Goal: Task Accomplishment & Management: Manage account settings

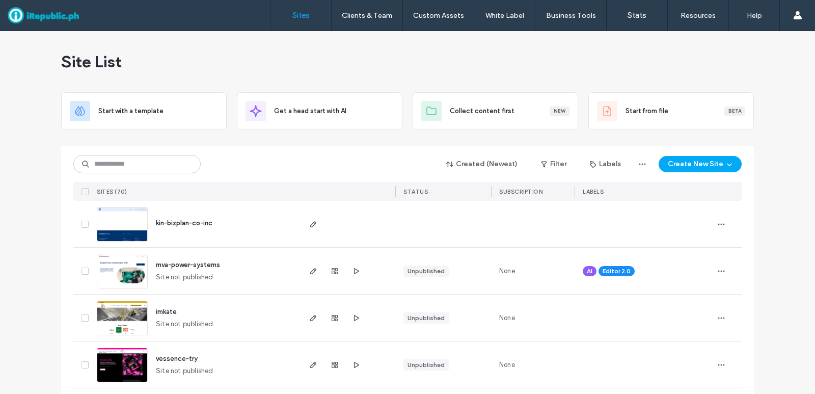
scroll to position [51, 0]
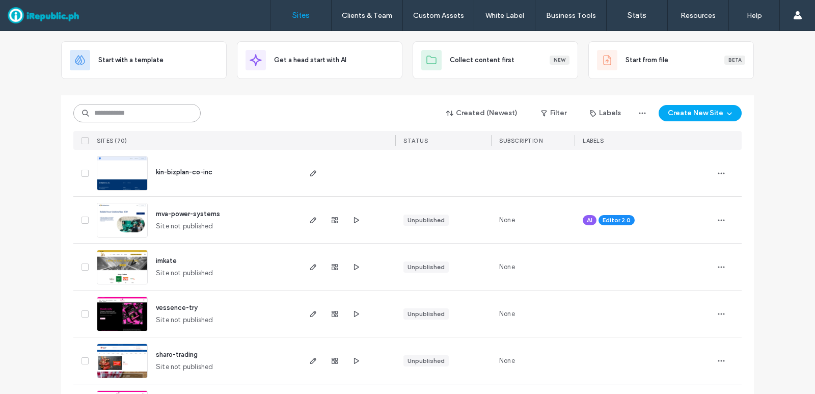
click at [139, 109] on input at bounding box center [136, 113] width 127 height 18
type input "***"
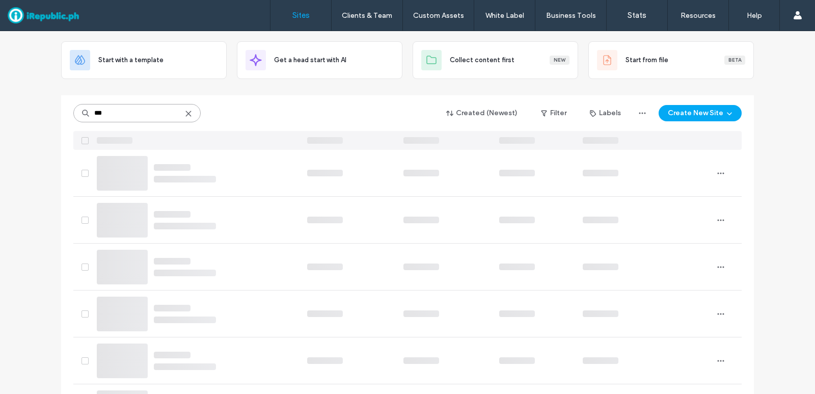
scroll to position [0, 0]
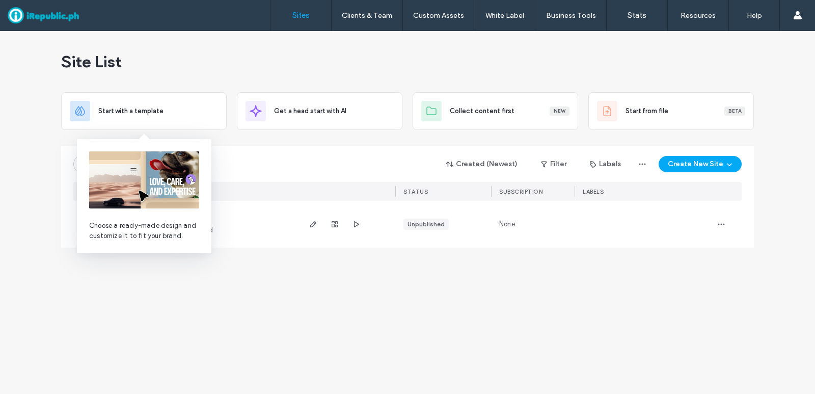
click at [476, 311] on div "Site List Start with a template Get a head start with AI Collect content first …" at bounding box center [407, 212] width 815 height 363
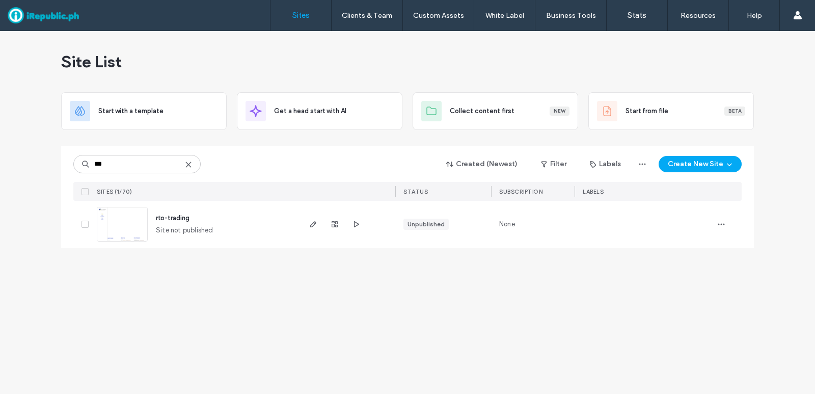
click at [179, 220] on span "rto-trading" at bounding box center [173, 218] width 34 height 8
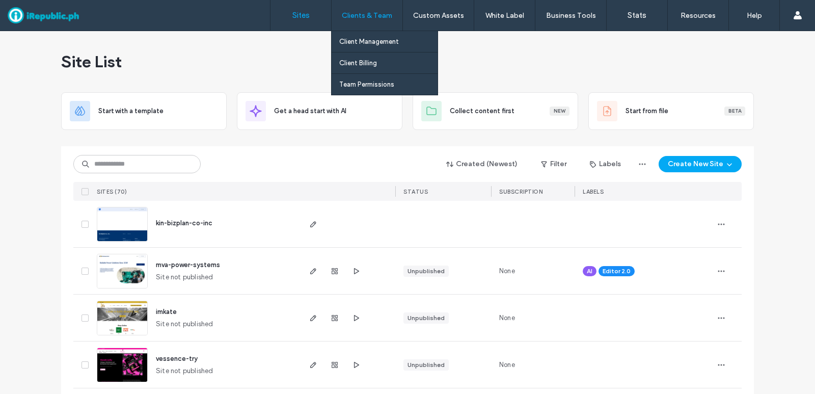
click at [384, 20] on div "Clients & Team" at bounding box center [367, 15] width 71 height 31
click at [374, 37] on link "Client Management" at bounding box center [388, 41] width 98 height 21
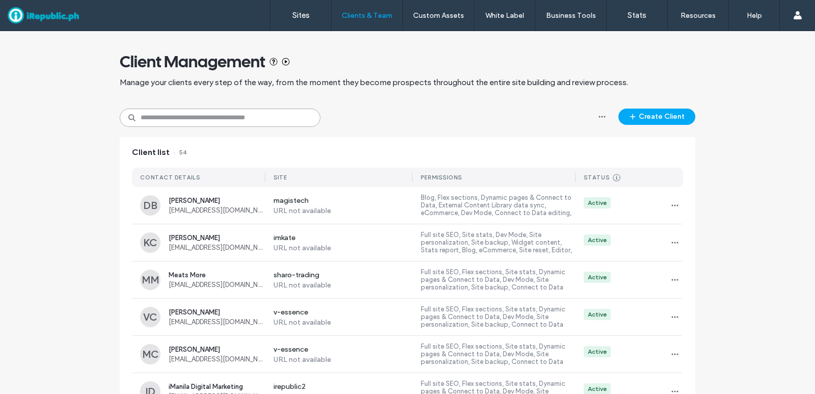
click at [219, 124] on input at bounding box center [220, 118] width 201 height 18
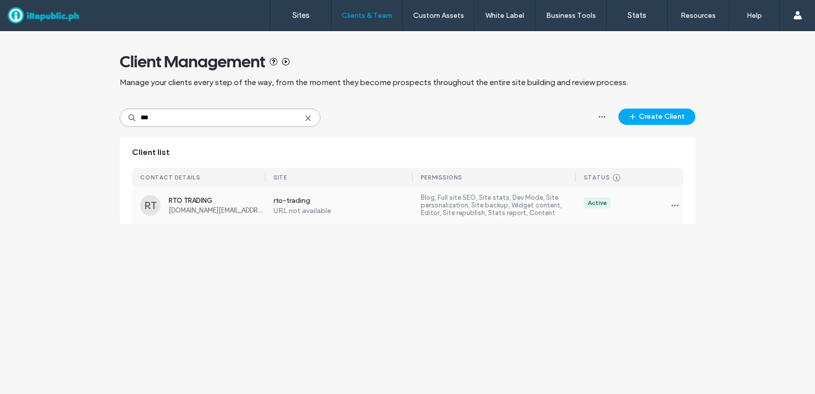
type input "***"
click at [207, 202] on span "RTO TRADING" at bounding box center [217, 201] width 97 height 8
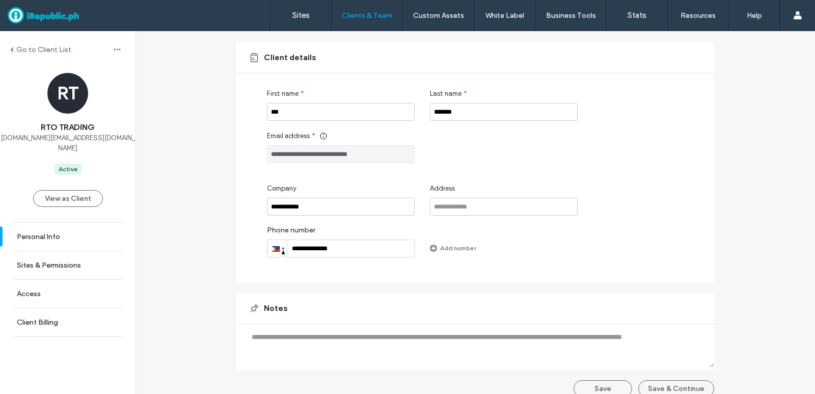
scroll to position [81, 0]
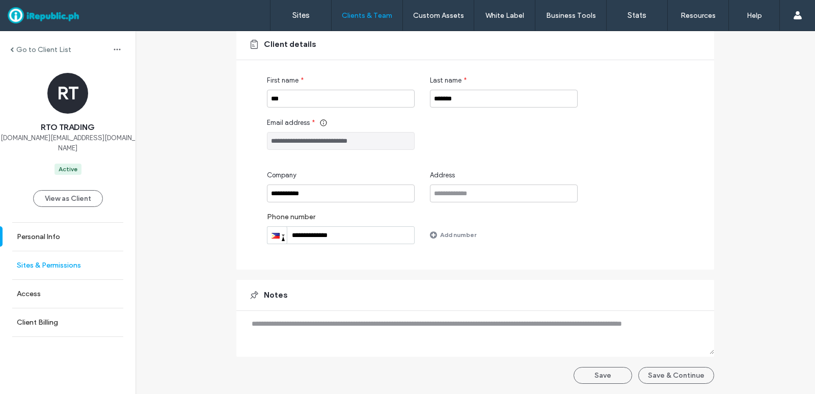
click at [72, 261] on label "Sites & Permissions" at bounding box center [49, 265] width 64 height 9
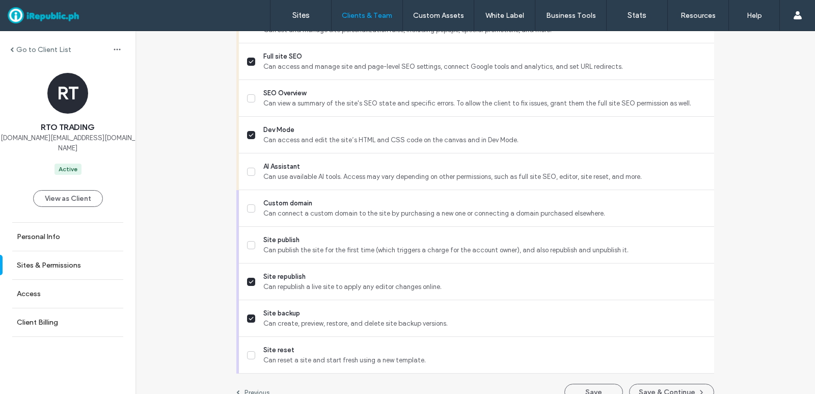
scroll to position [934, 0]
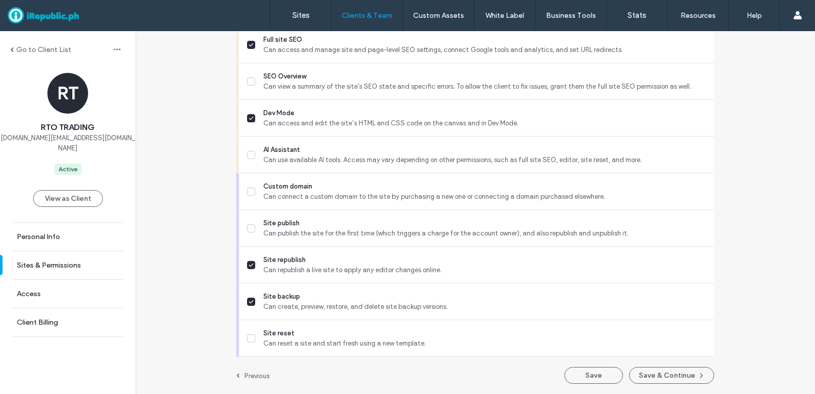
click at [55, 285] on link "Access" at bounding box center [68, 294] width 136 height 28
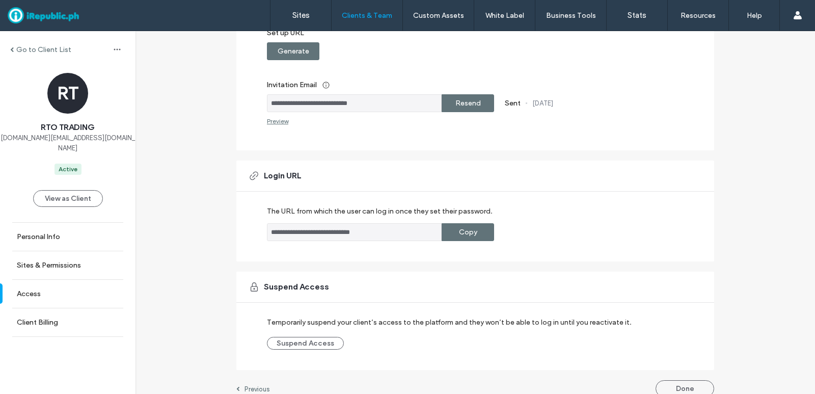
scroll to position [190, 0]
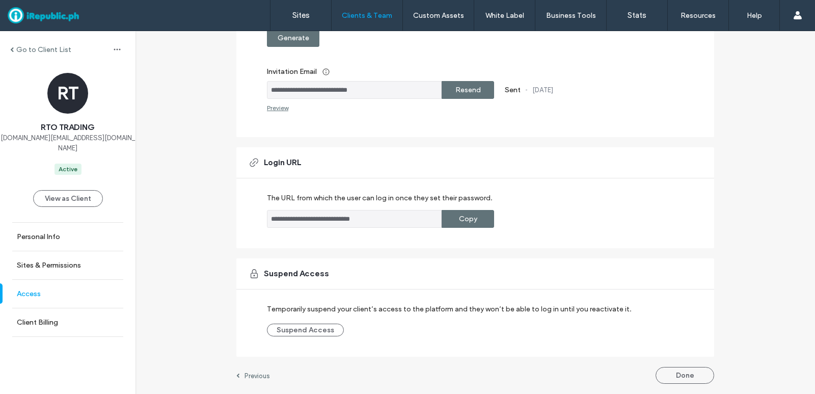
click at [62, 282] on link "Access" at bounding box center [68, 294] width 136 height 28
click at [44, 287] on link "Access" at bounding box center [68, 294] width 136 height 28
click at [67, 314] on link "Client Billing" at bounding box center [68, 322] width 136 height 28
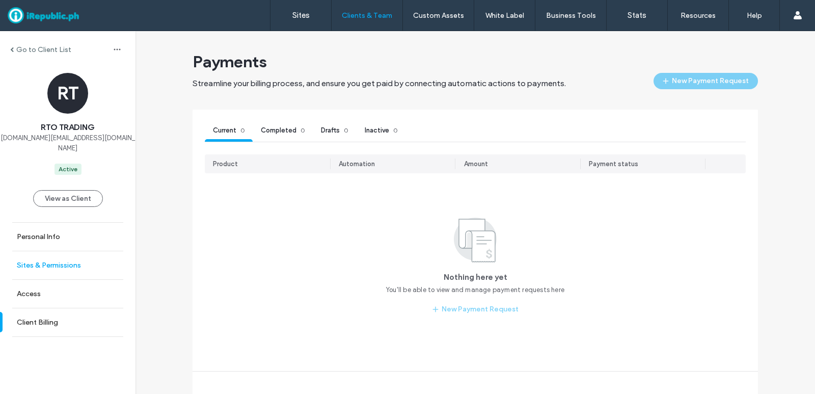
click at [71, 261] on label "Sites & Permissions" at bounding box center [49, 265] width 64 height 9
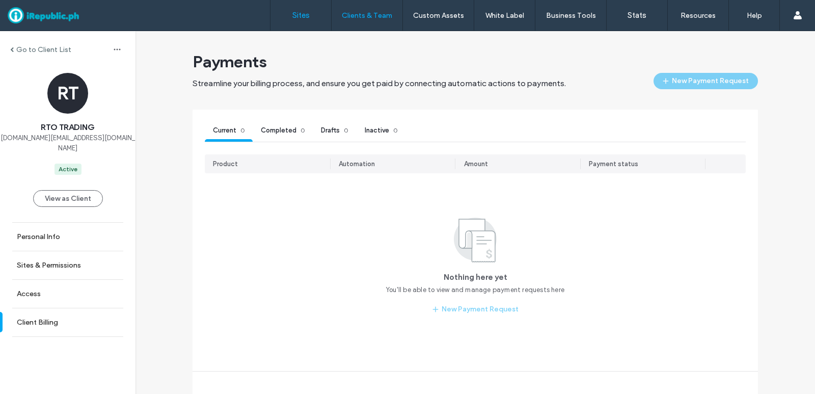
click at [300, 26] on link "Sites" at bounding box center [301, 15] width 61 height 31
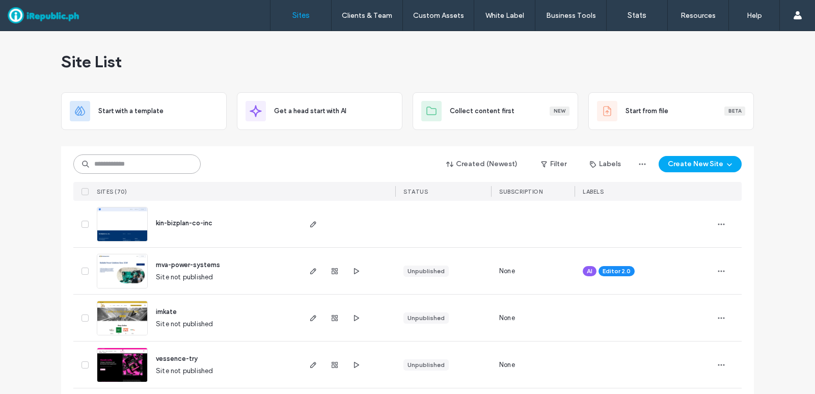
click at [128, 163] on input at bounding box center [136, 163] width 127 height 19
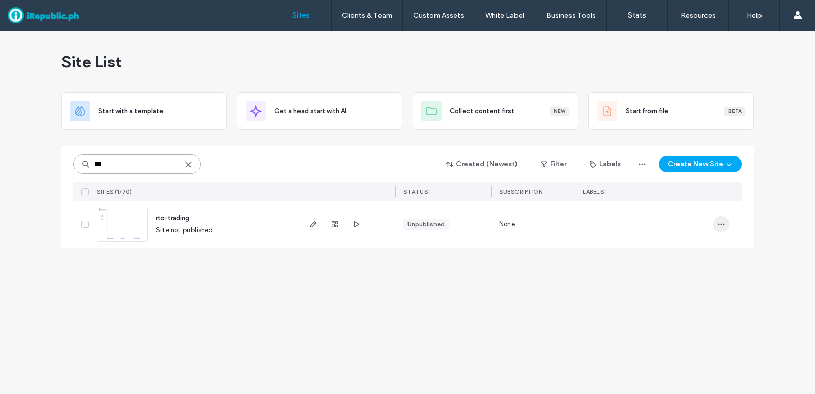
type input "***"
click at [724, 227] on icon "button" at bounding box center [722, 224] width 8 height 8
click at [510, 270] on div "Site List Start with a template Get a head start with AI Collect content first …" at bounding box center [407, 212] width 815 height 363
click at [340, 227] on span "button" at bounding box center [335, 224] width 12 height 12
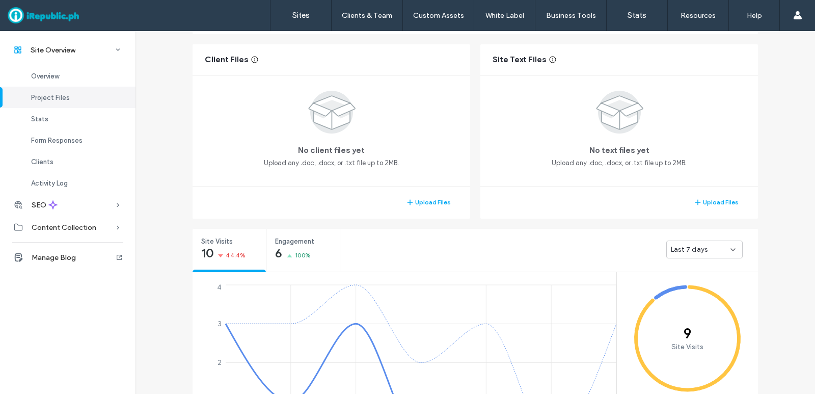
scroll to position [204, 0]
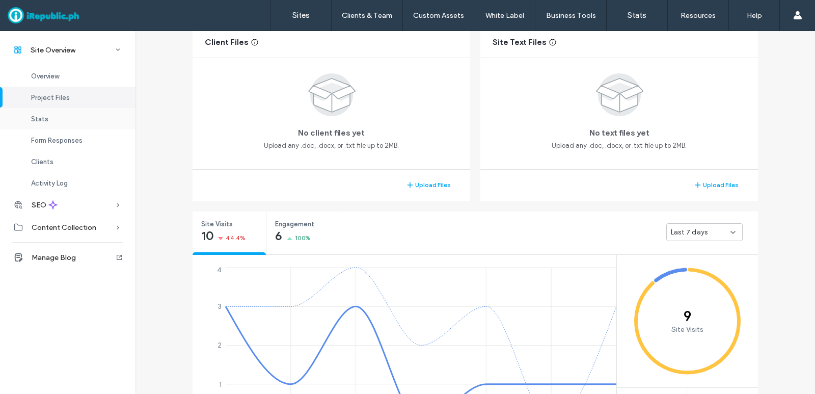
click at [88, 118] on div "Stats" at bounding box center [68, 118] width 136 height 21
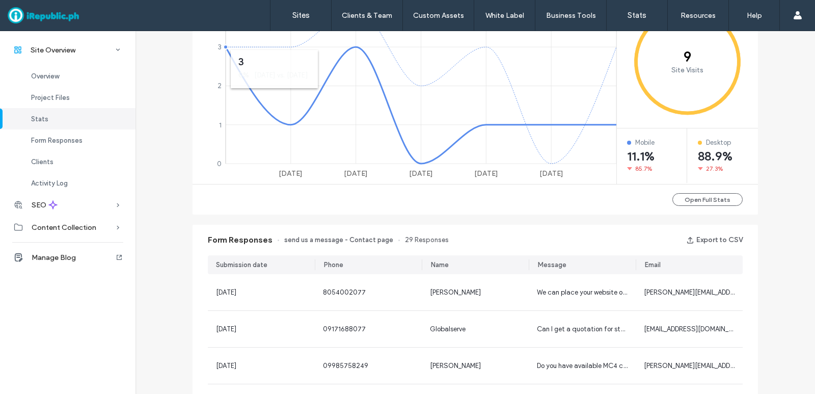
scroll to position [482, 0]
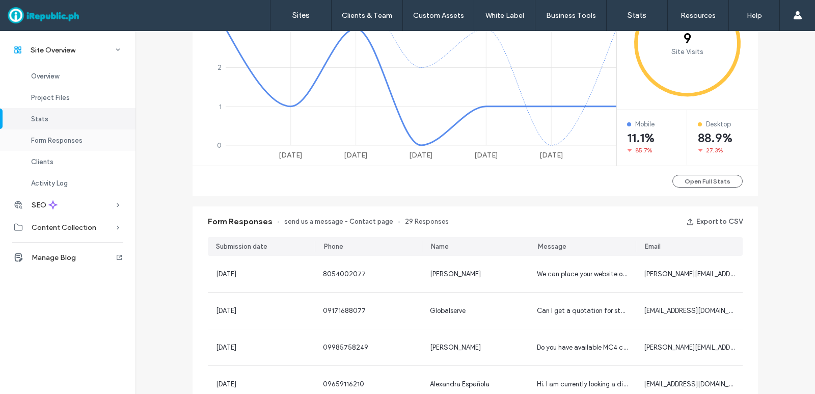
click at [57, 139] on span "Form Responses" at bounding box center [56, 141] width 51 height 8
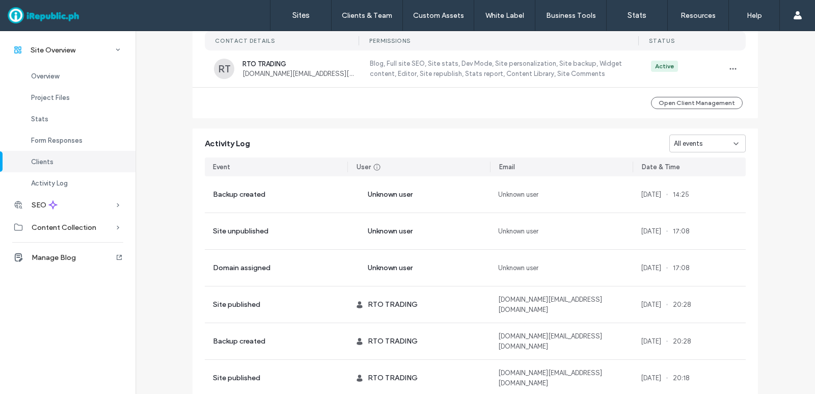
scroll to position [1009, 0]
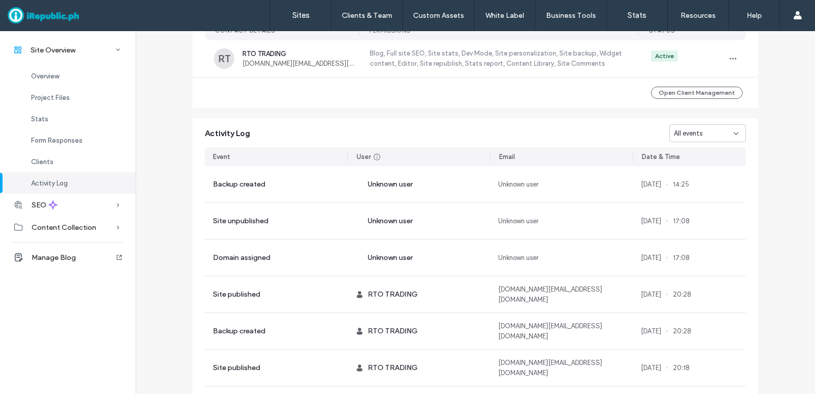
scroll to position [958, 0]
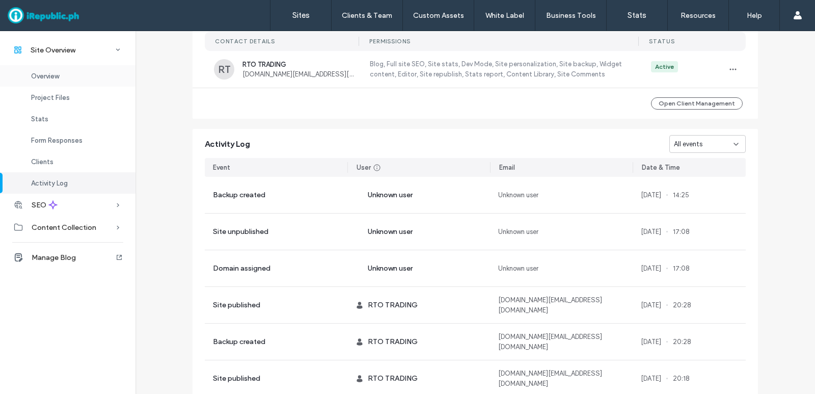
click at [66, 74] on div "Overview" at bounding box center [68, 75] width 136 height 21
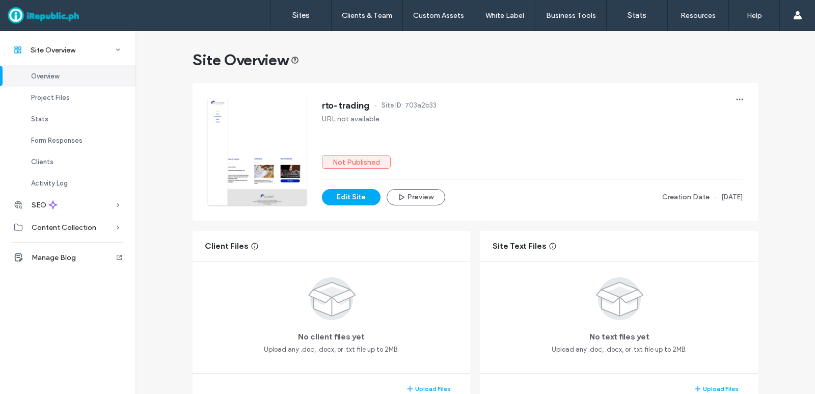
click at [284, 108] on div at bounding box center [257, 151] width 99 height 107
click at [306, 19] on label "Sites" at bounding box center [301, 15] width 17 height 9
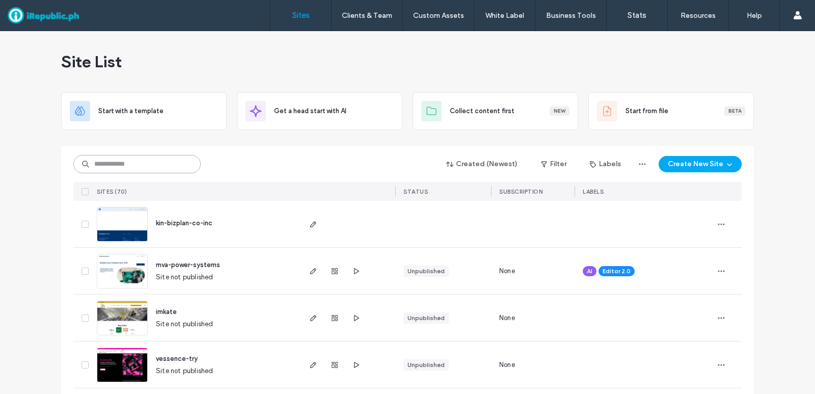
click at [121, 168] on input at bounding box center [136, 164] width 127 height 18
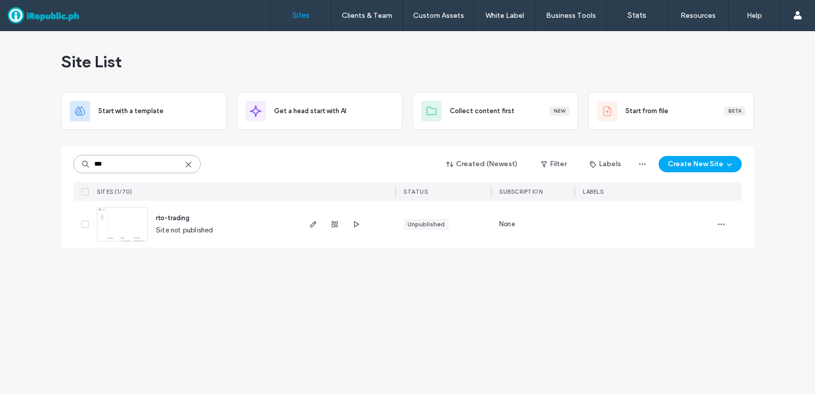
type input "***"
click at [216, 216] on div "rto-trading Site not published" at bounding box center [223, 224] width 151 height 47
click at [195, 224] on div "rto-trading Site not published" at bounding box center [223, 224] width 151 height 47
click at [168, 222] on div "rto-trading" at bounding box center [173, 218] width 34 height 10
click at [136, 224] on img at bounding box center [122, 241] width 50 height 69
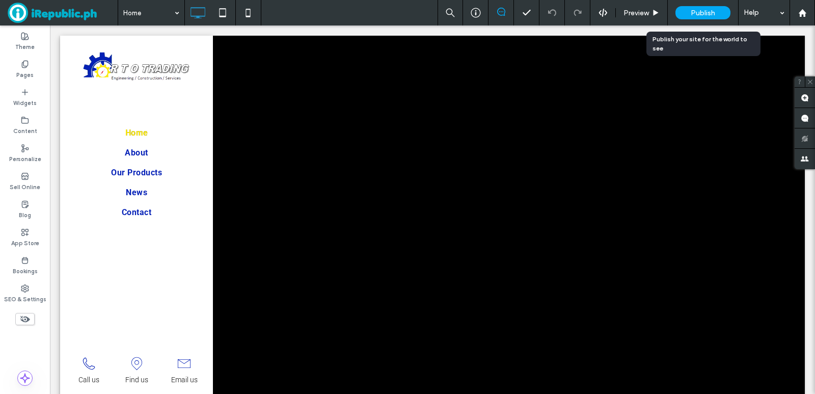
click at [696, 14] on span "Publish" at bounding box center [703, 13] width 24 height 9
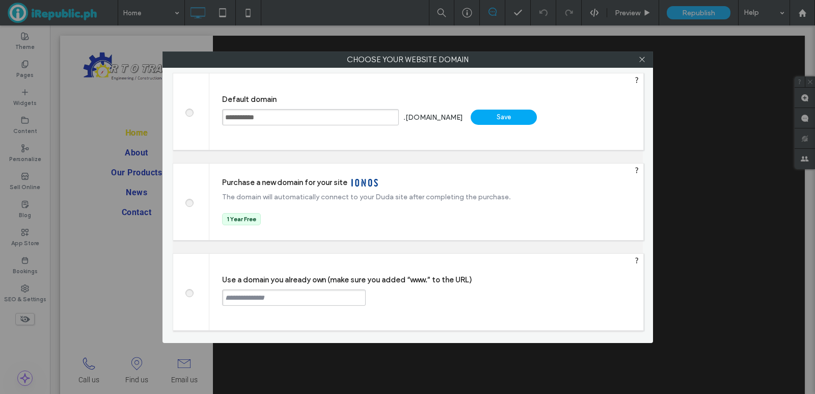
click at [587, 59] on label "Choose your website domain" at bounding box center [408, 59] width 490 height 15
click at [189, 296] on span at bounding box center [189, 292] width 0 height 8
click at [271, 302] on input "text" at bounding box center [294, 297] width 144 height 16
paste input "**********"
type input "**********"
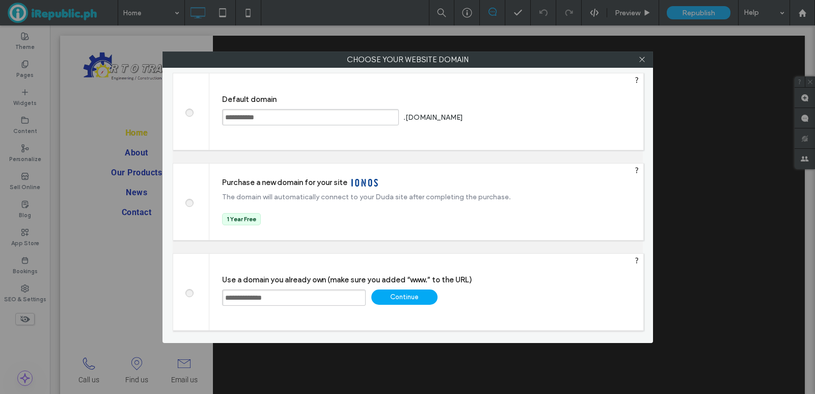
click at [411, 299] on div "Continue" at bounding box center [405, 296] width 66 height 15
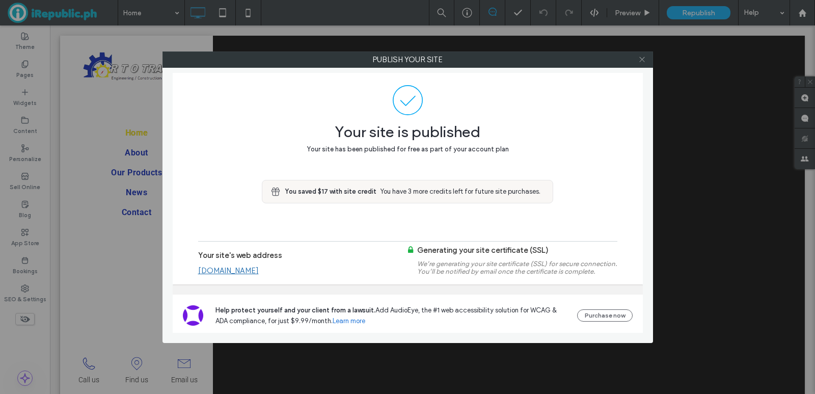
click at [641, 61] on icon at bounding box center [643, 60] width 8 height 8
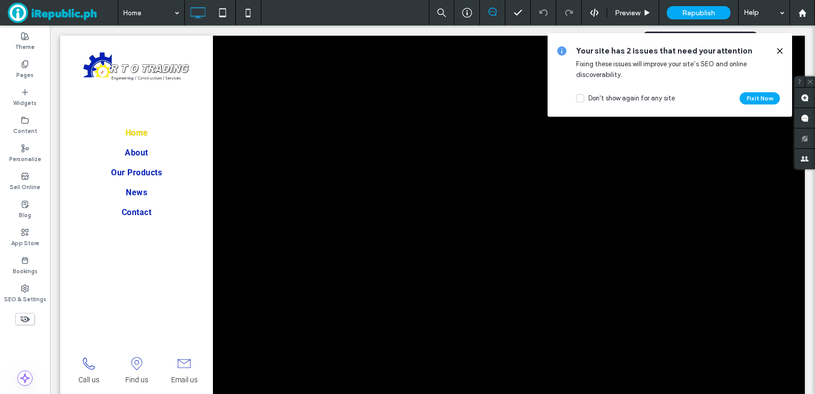
click at [710, 12] on span "Republish" at bounding box center [698, 13] width 33 height 9
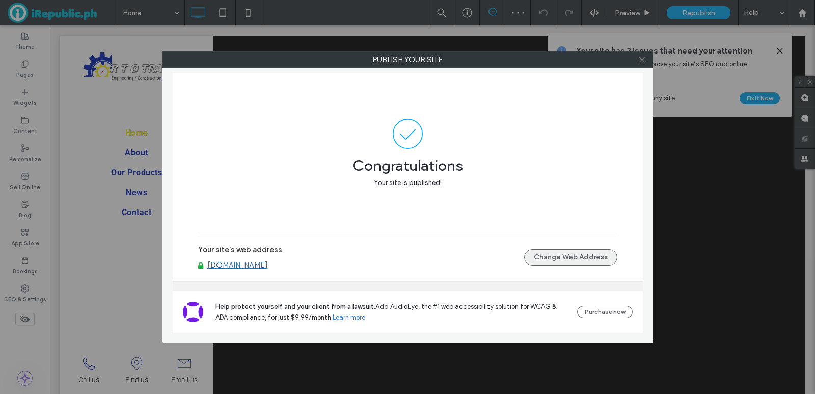
click at [561, 261] on button "Change Web Address" at bounding box center [570, 257] width 93 height 16
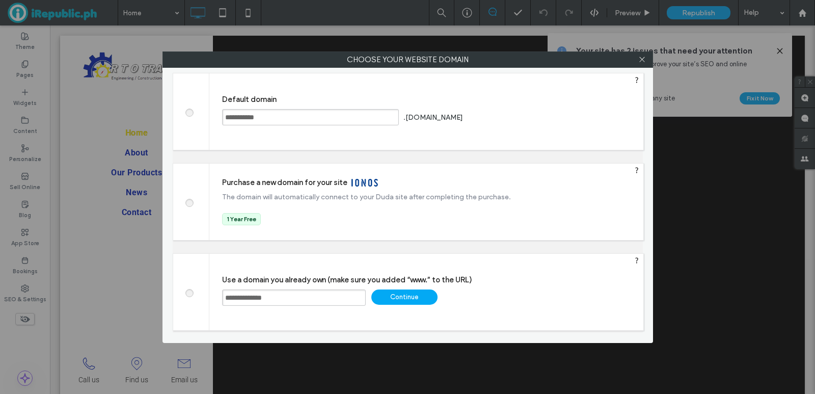
click at [244, 293] on input "**********" at bounding box center [294, 297] width 144 height 16
type input "**********"
click at [423, 297] on div "Continue" at bounding box center [405, 296] width 66 height 15
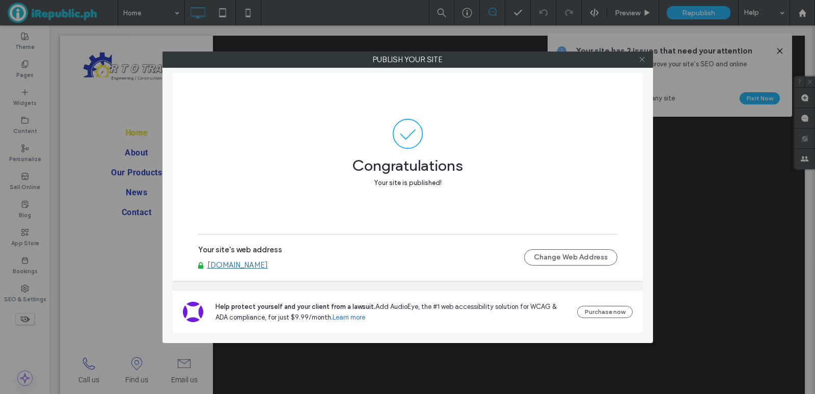
click at [642, 60] on use at bounding box center [642, 59] width 5 height 5
